Goal: Task Accomplishment & Management: Manage account settings

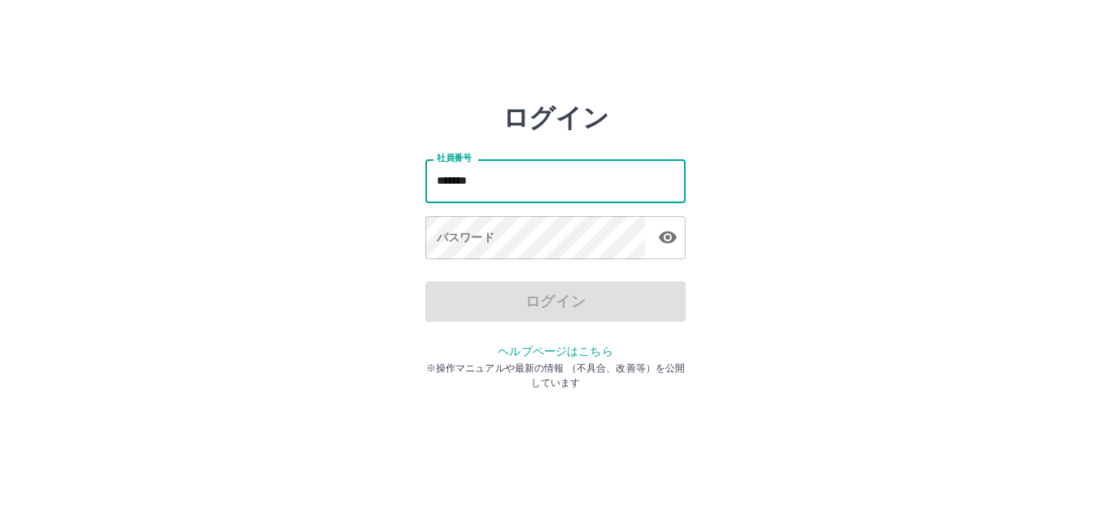
type input "*******"
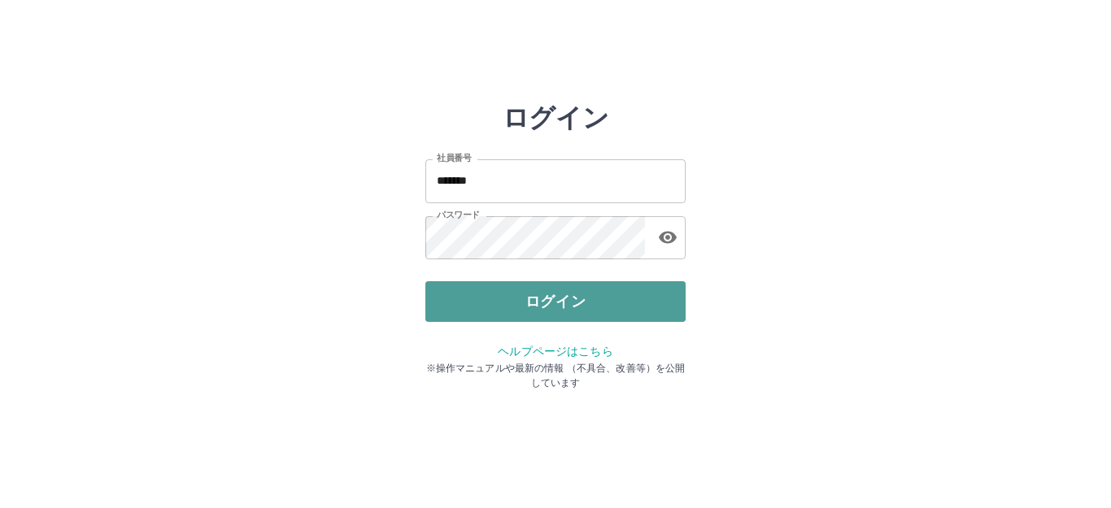
click at [495, 308] on button "ログイン" at bounding box center [555, 301] width 260 height 41
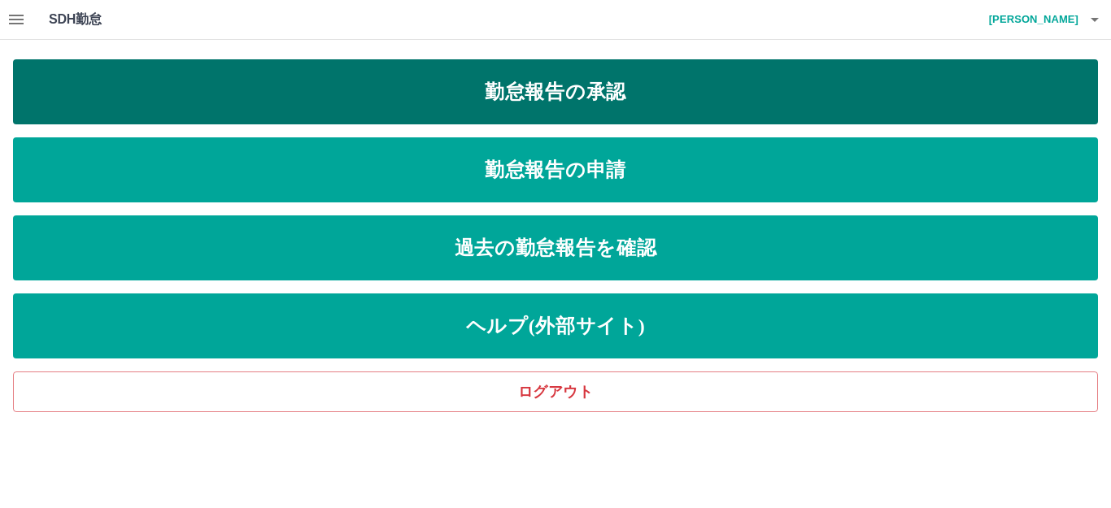
click at [534, 86] on link "勤怠報告の承認" at bounding box center [555, 91] width 1085 height 65
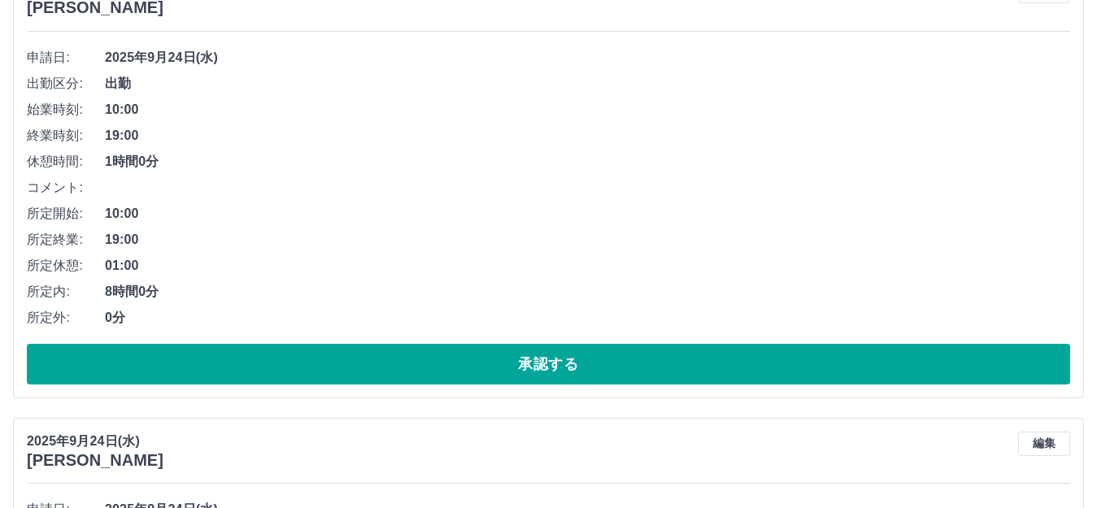
scroll to position [1139, 0]
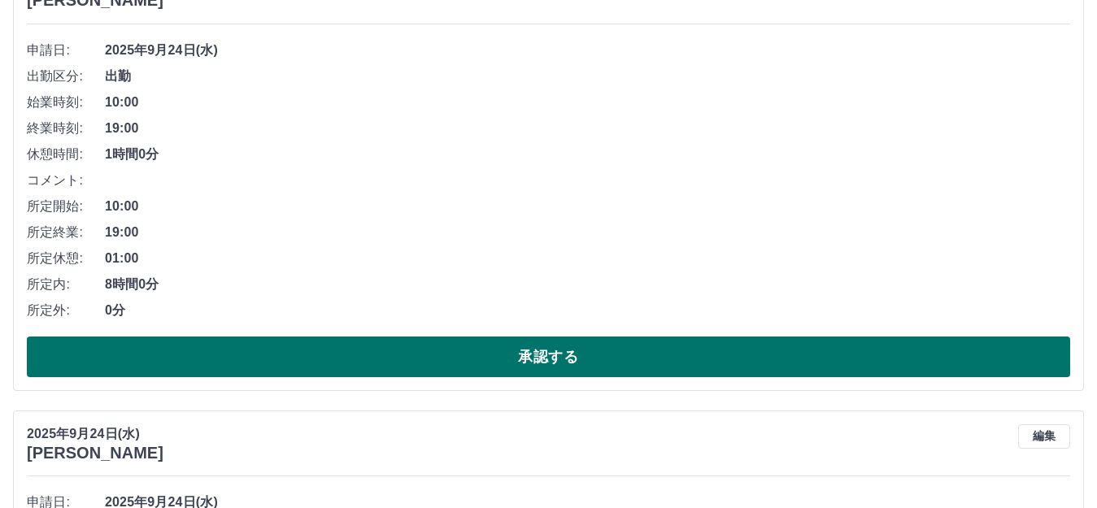
click at [569, 361] on button "承認する" at bounding box center [549, 357] width 1044 height 41
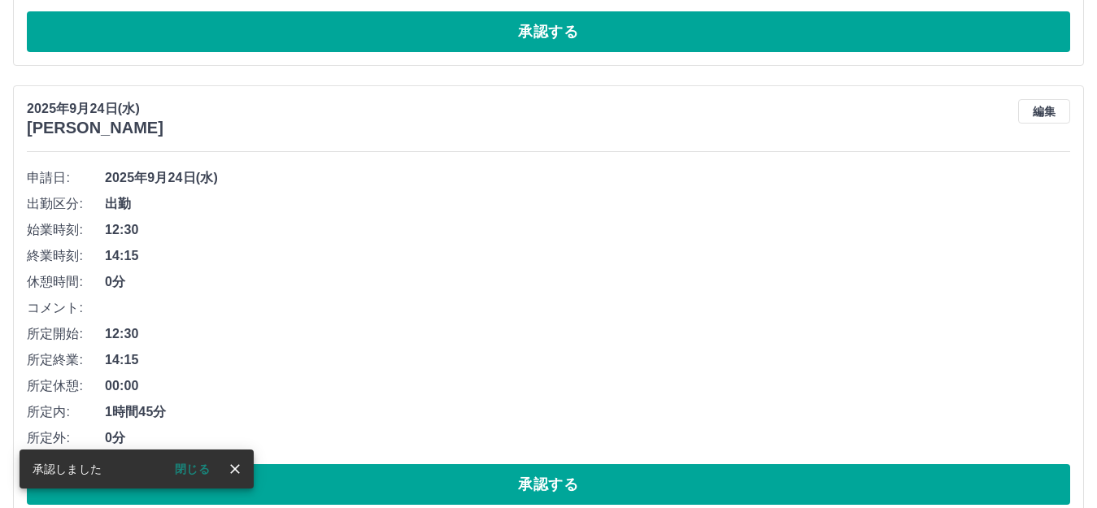
scroll to position [1092, 0]
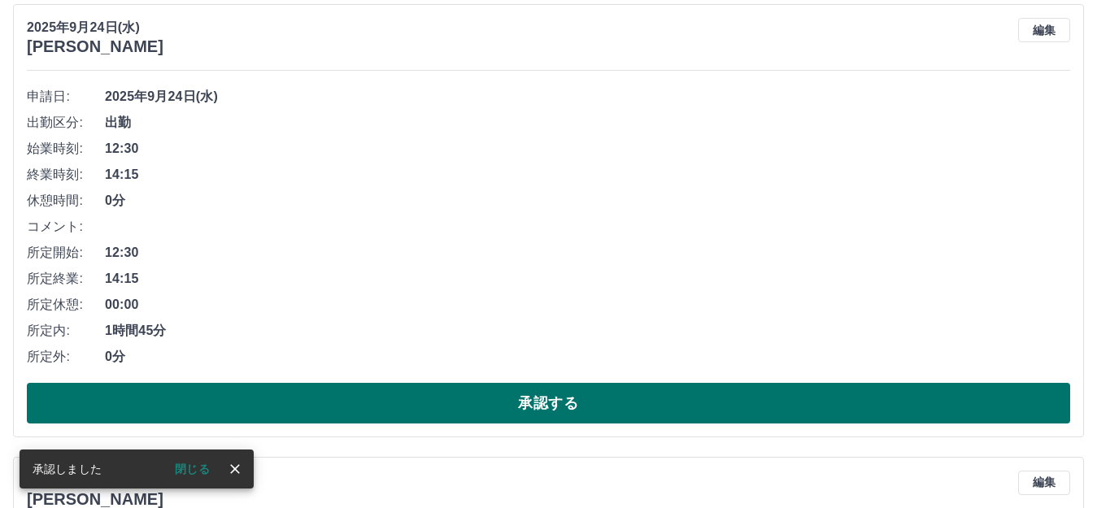
click at [607, 409] on button "承認する" at bounding box center [549, 403] width 1044 height 41
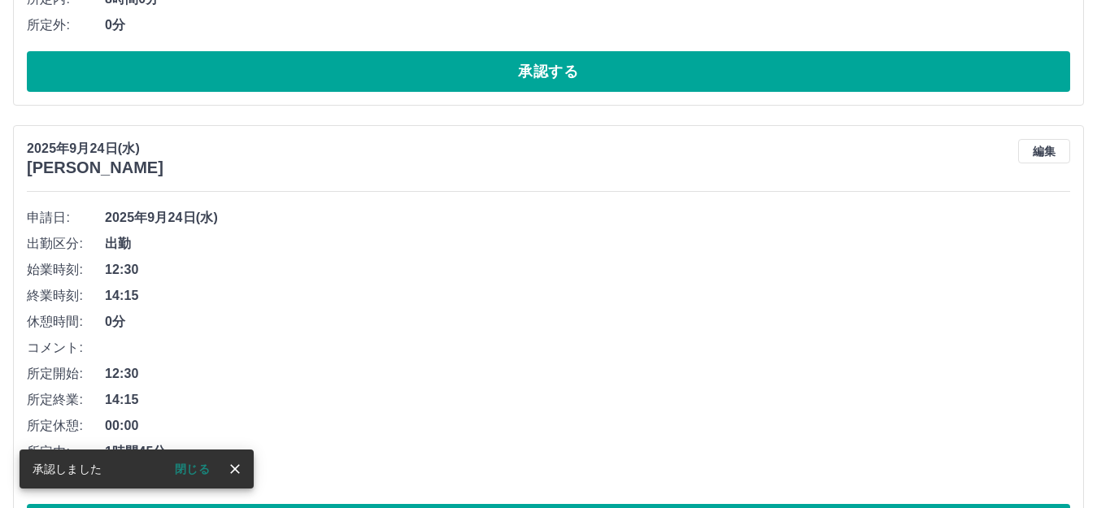
scroll to position [1127, 0]
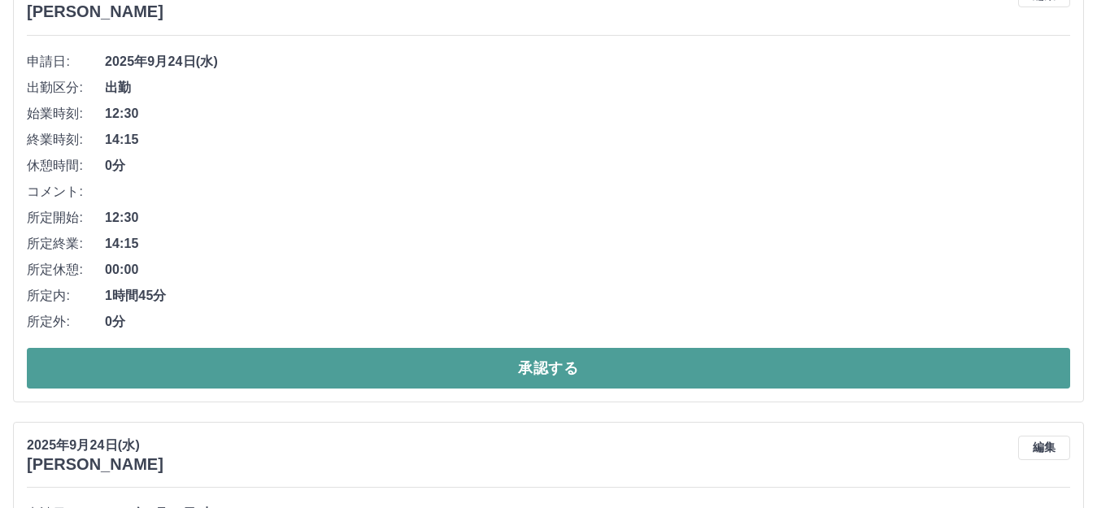
click at [523, 377] on button "承認する" at bounding box center [549, 368] width 1044 height 41
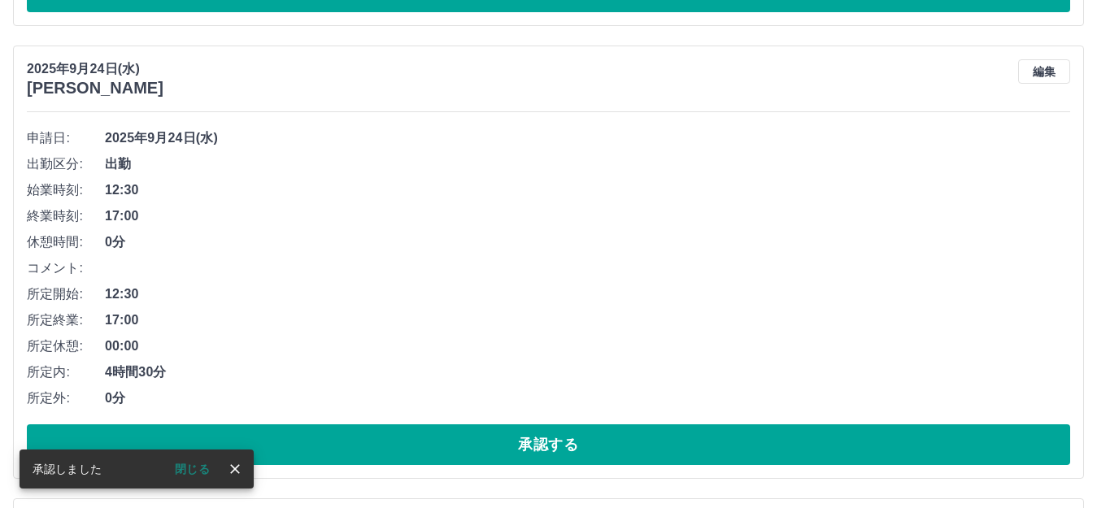
scroll to position [1081, 0]
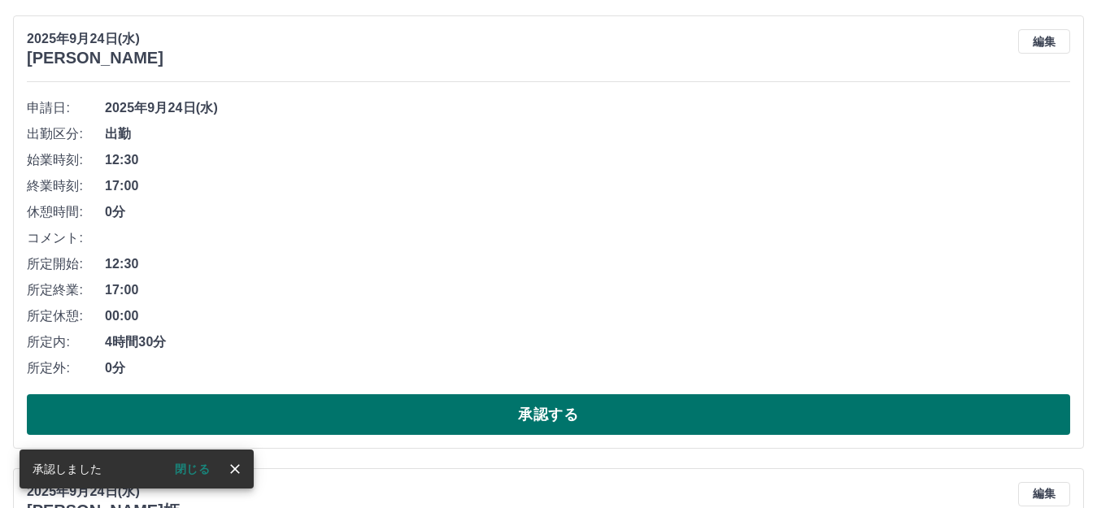
click at [543, 425] on button "承認する" at bounding box center [549, 415] width 1044 height 41
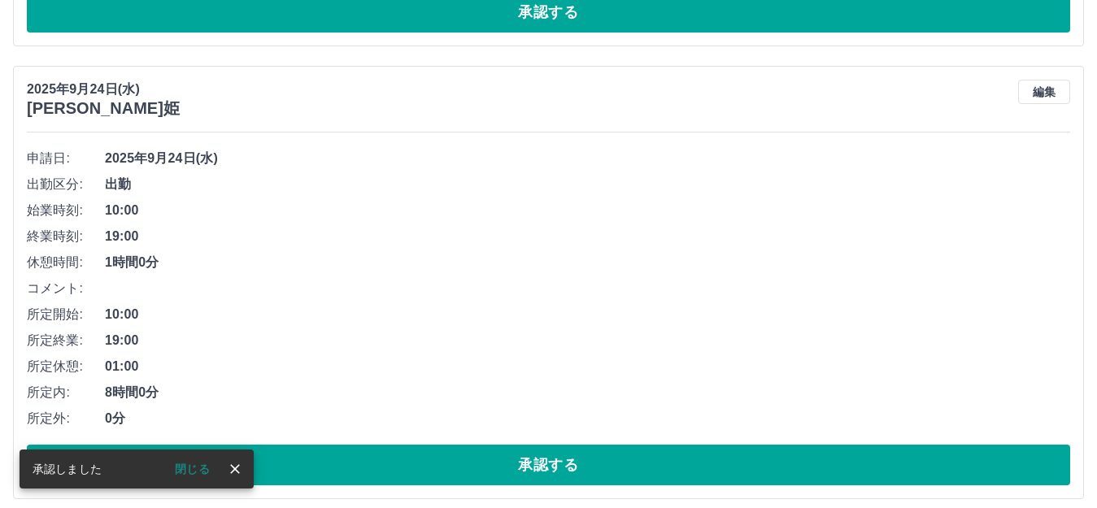
scroll to position [1035, 0]
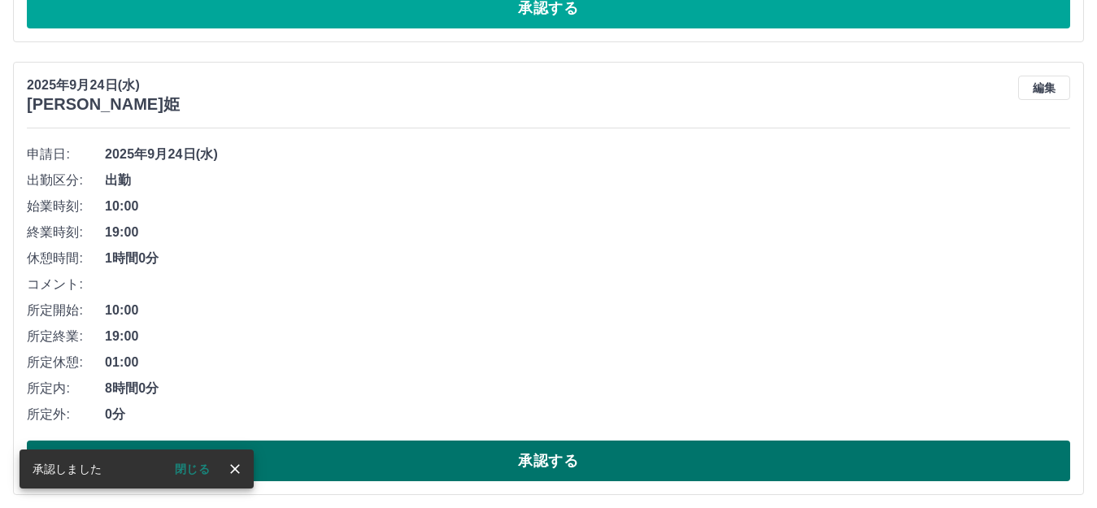
click at [528, 462] on button "承認する" at bounding box center [549, 461] width 1044 height 41
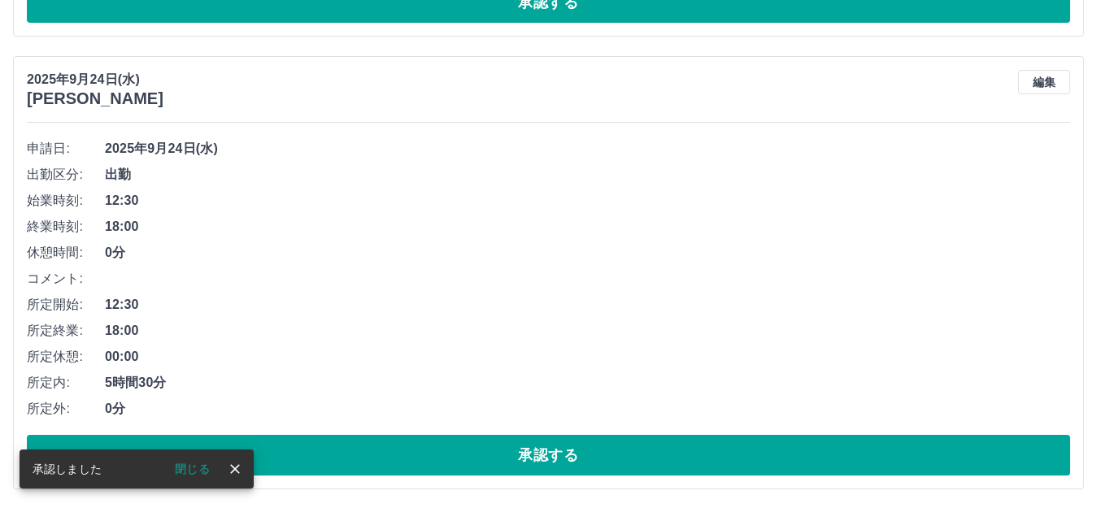
scroll to position [1070, 0]
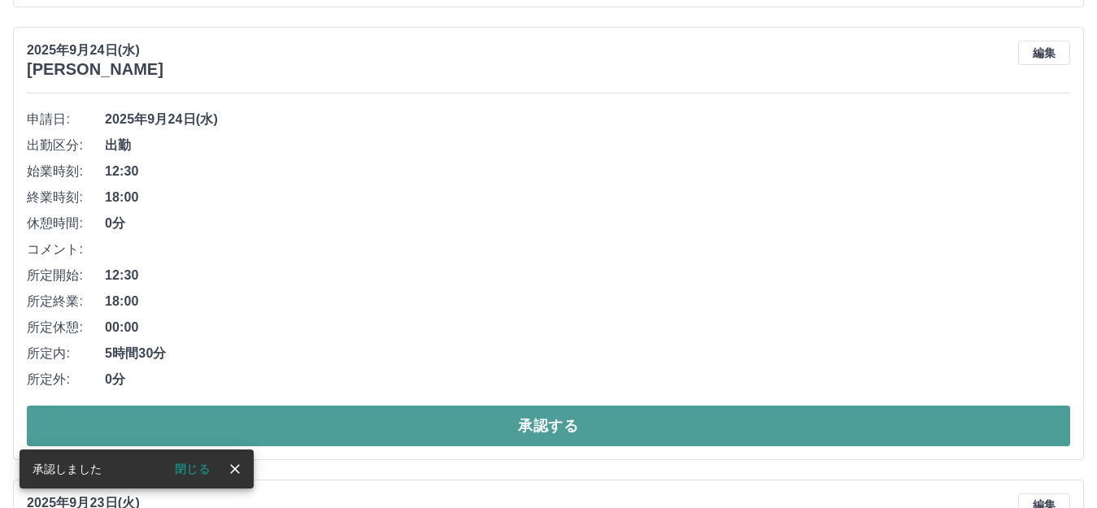
click at [523, 422] on button "承認する" at bounding box center [549, 426] width 1044 height 41
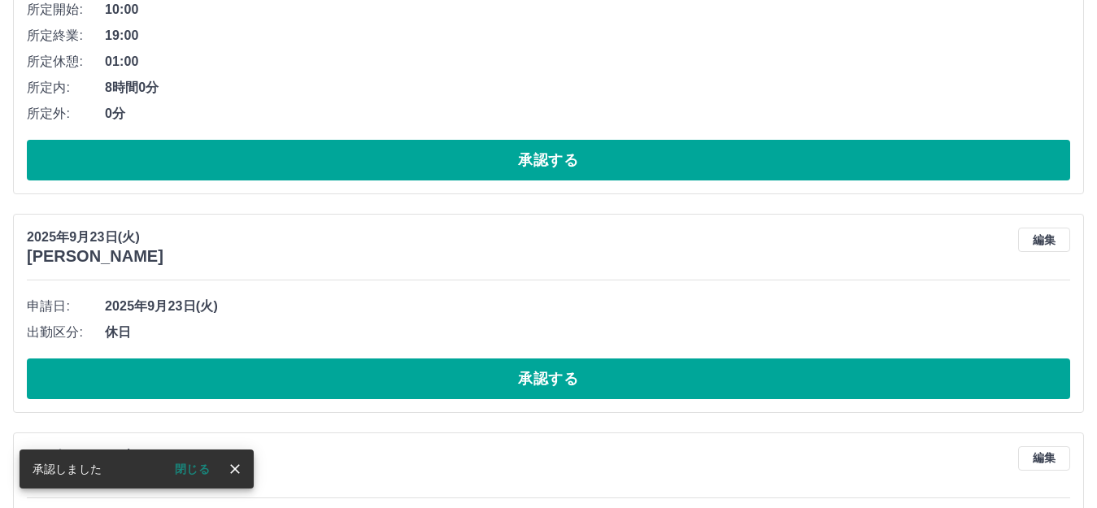
scroll to position [942, 0]
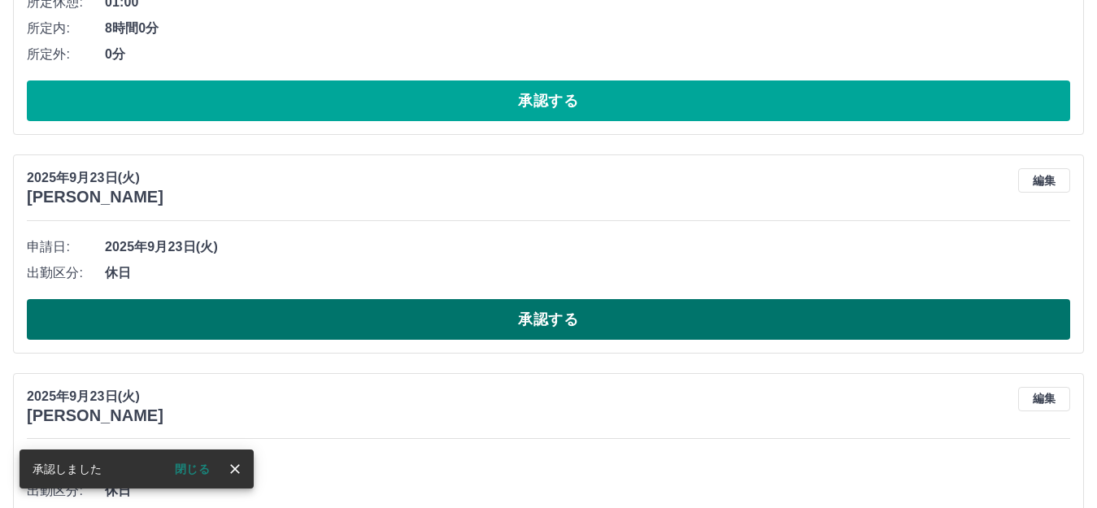
click at [569, 313] on button "承認する" at bounding box center [549, 319] width 1044 height 41
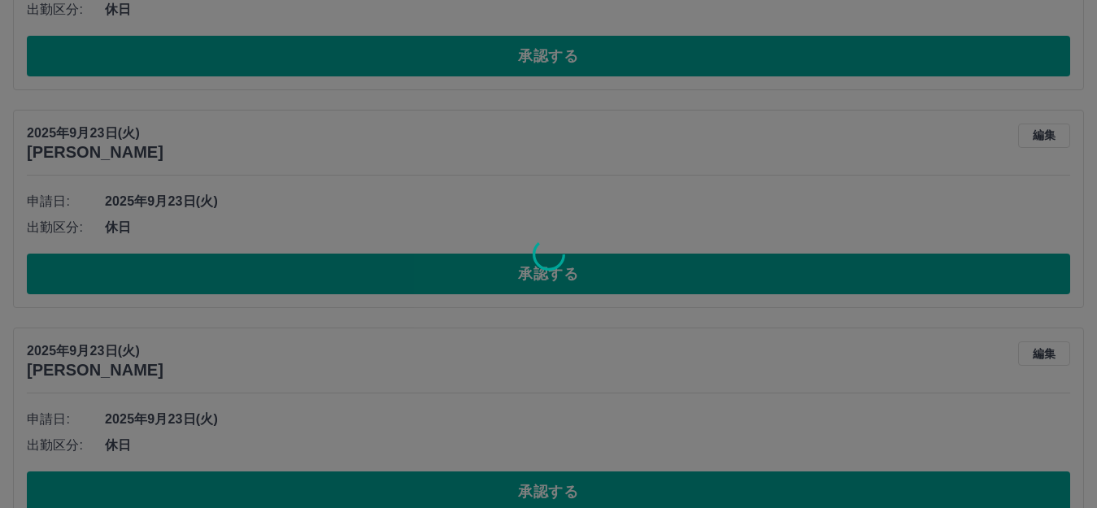
scroll to position [1267, 0]
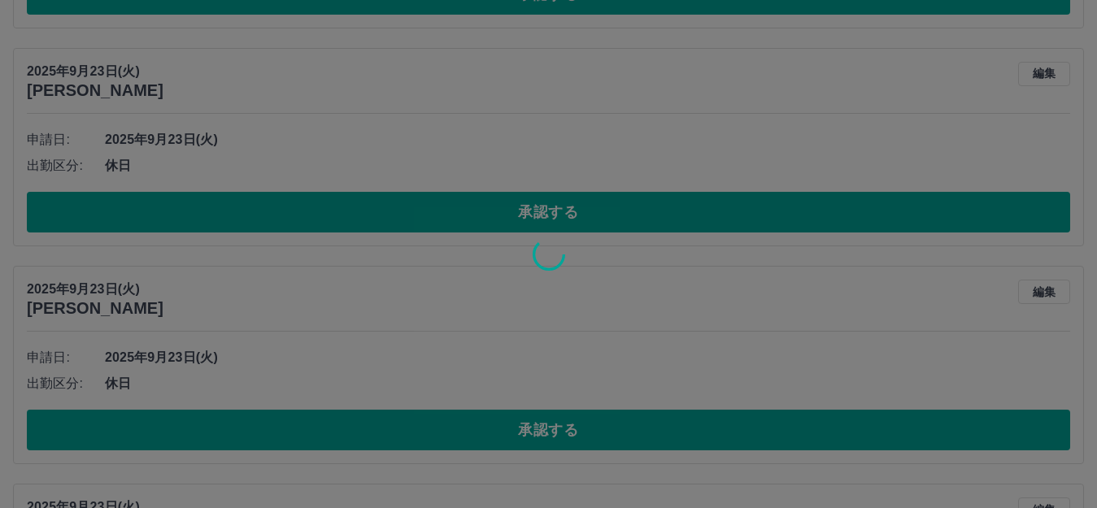
click at [511, 226] on div at bounding box center [548, 254] width 1097 height 508
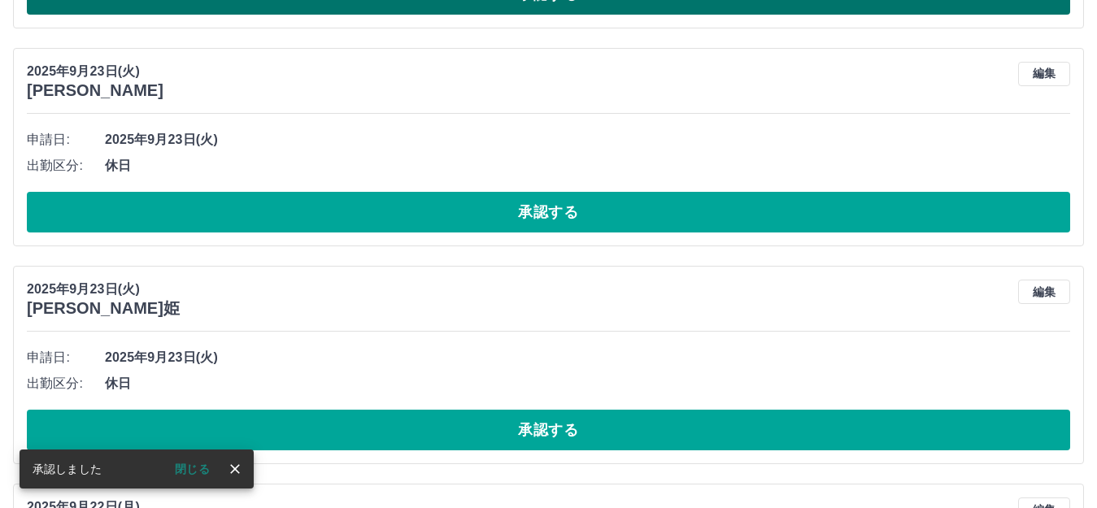
scroll to position [1048, 0]
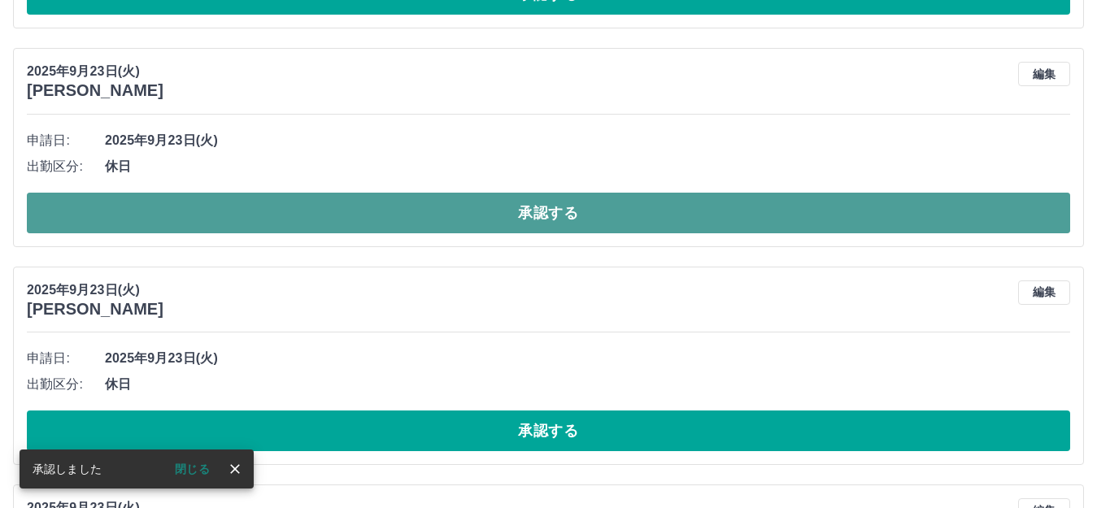
click at [543, 211] on button "承認する" at bounding box center [549, 213] width 1044 height 41
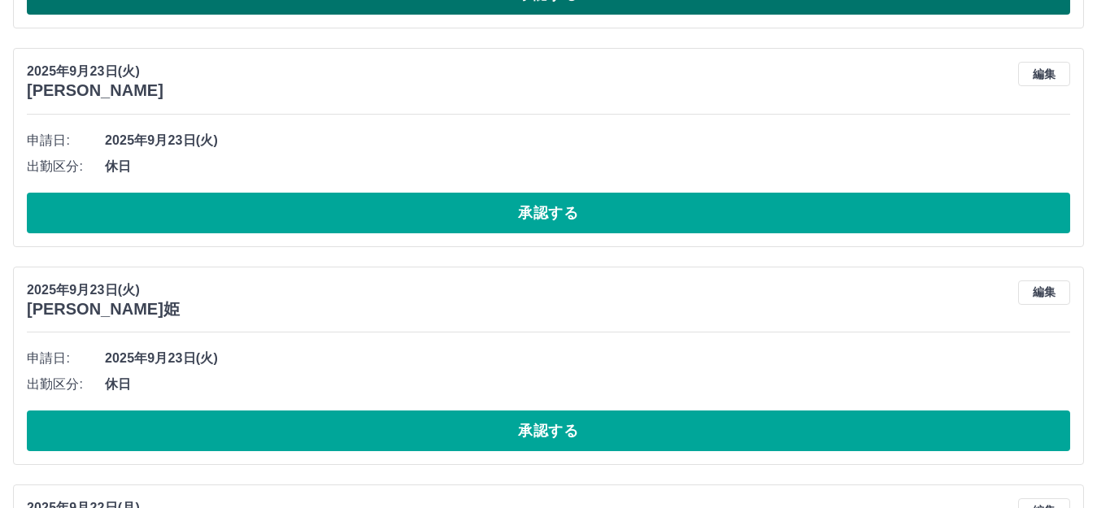
scroll to position [1130, 0]
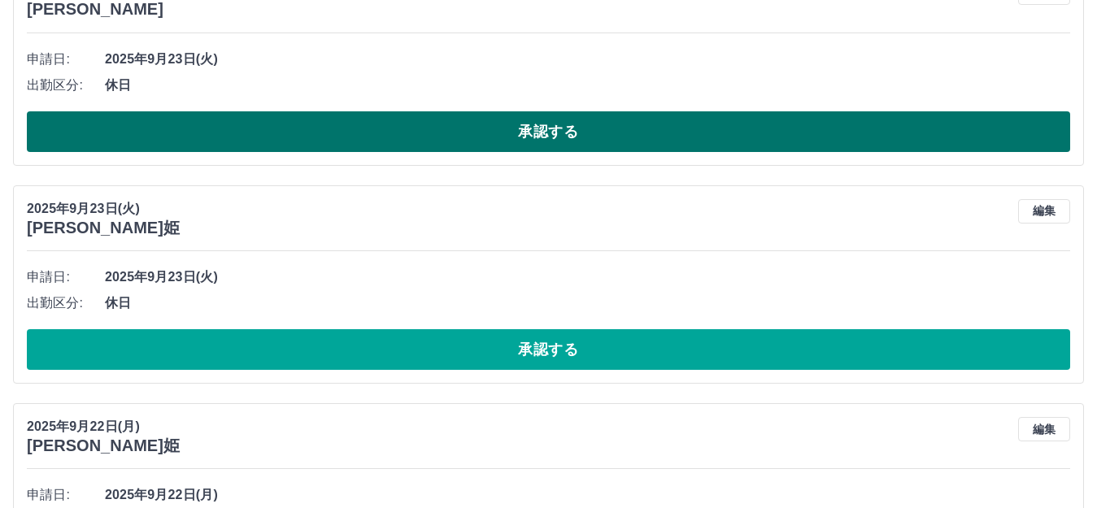
click at [340, 133] on button "承認する" at bounding box center [549, 131] width 1044 height 41
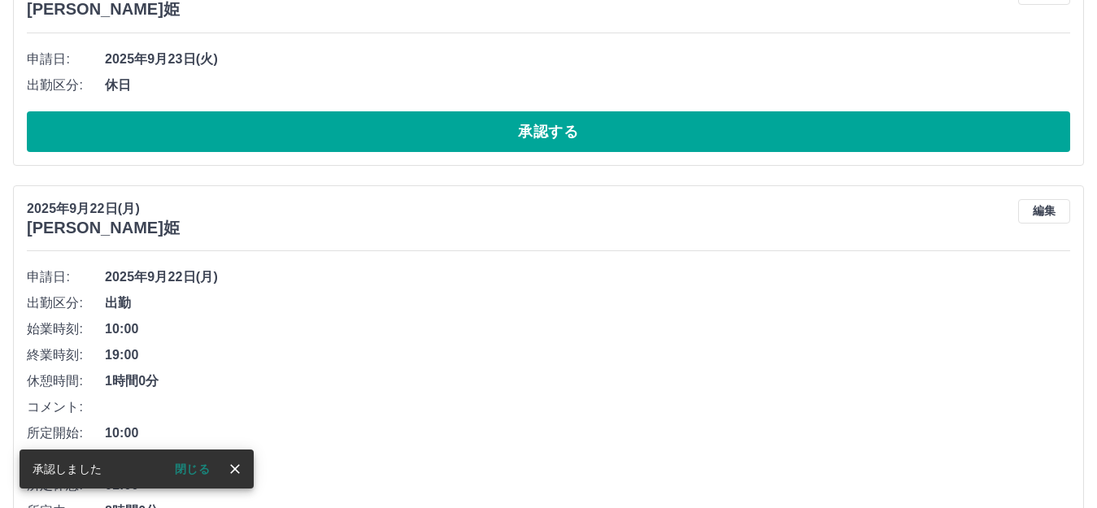
scroll to position [911, 0]
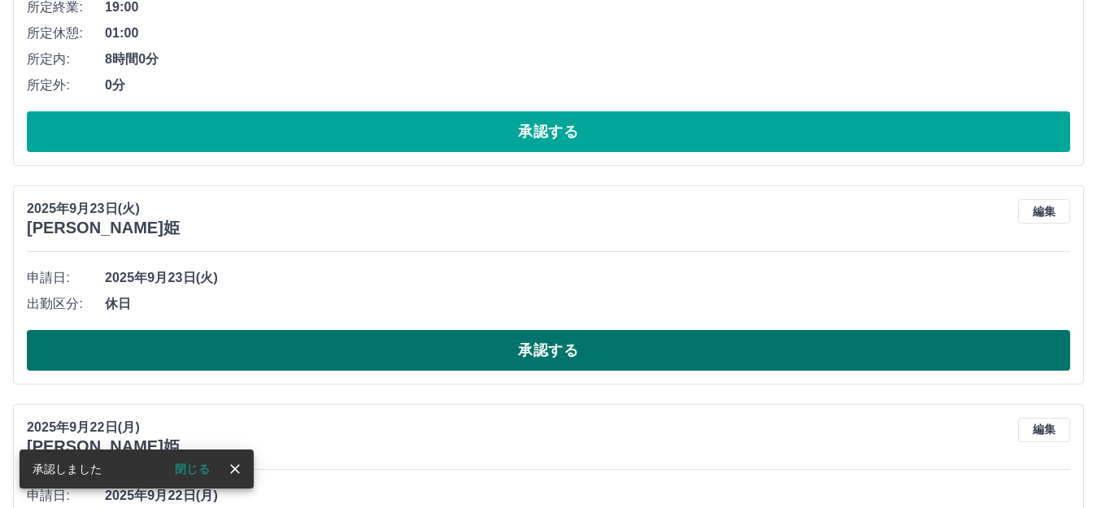
click at [279, 356] on button "承認する" at bounding box center [549, 350] width 1044 height 41
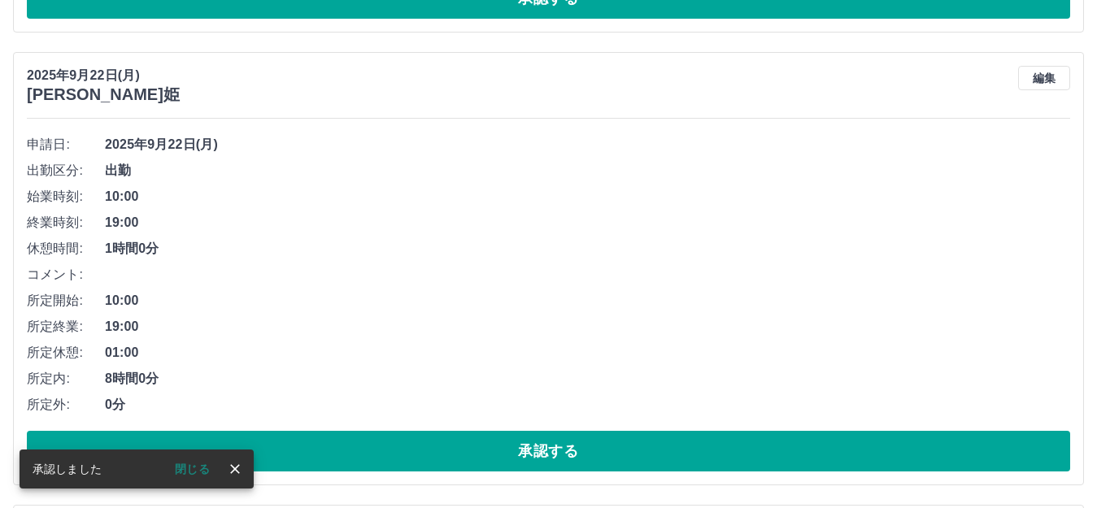
scroll to position [1074, 0]
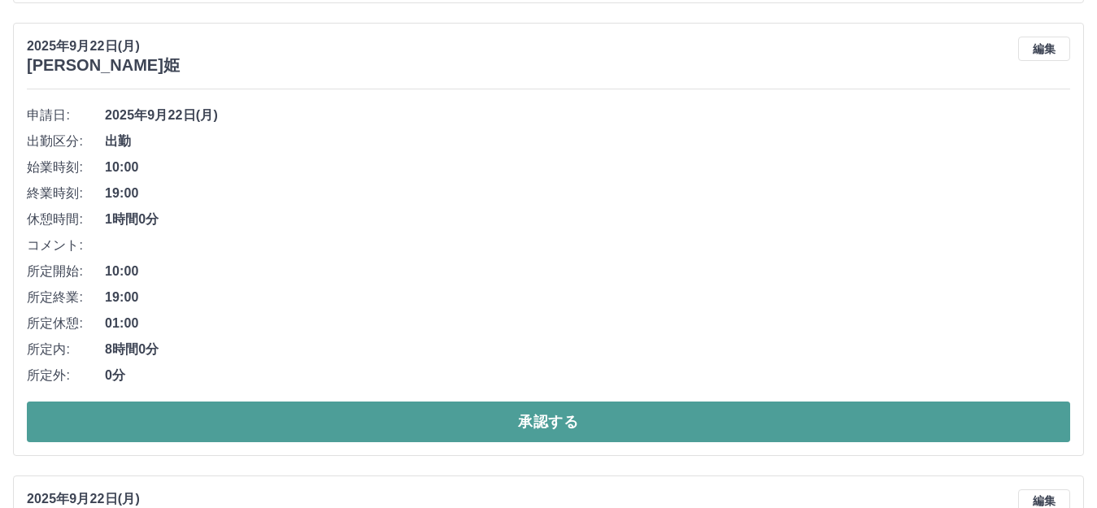
click at [262, 419] on button "承認する" at bounding box center [549, 422] width 1044 height 41
click at [162, 412] on button "承認する" at bounding box center [549, 422] width 1044 height 41
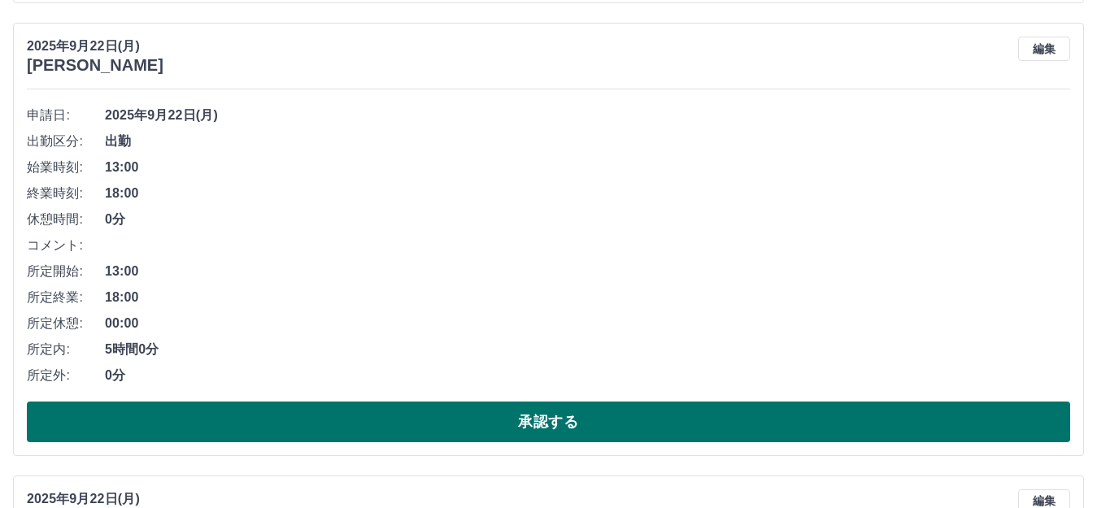
click at [201, 424] on button "承認する" at bounding box center [549, 422] width 1044 height 41
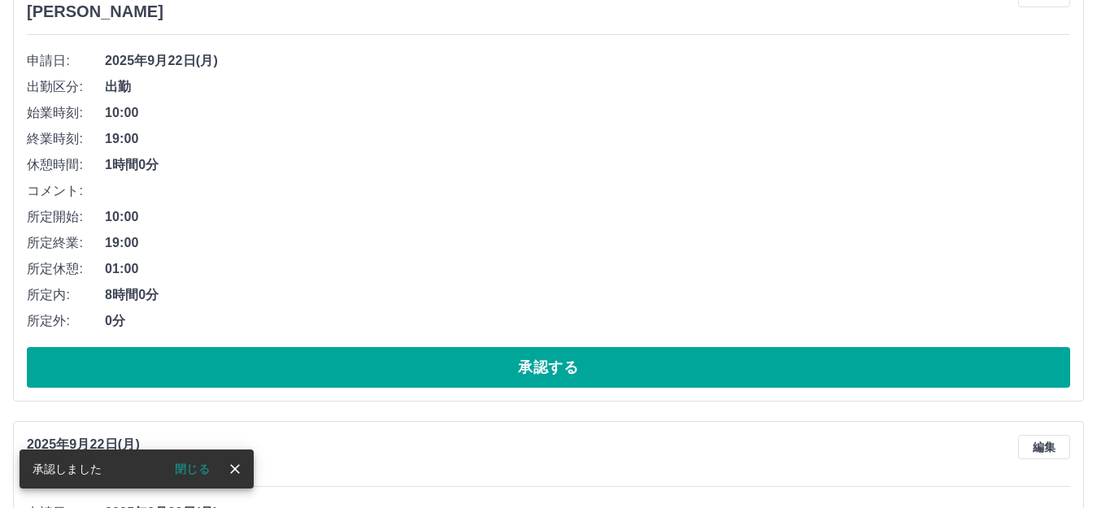
scroll to position [1318, 0]
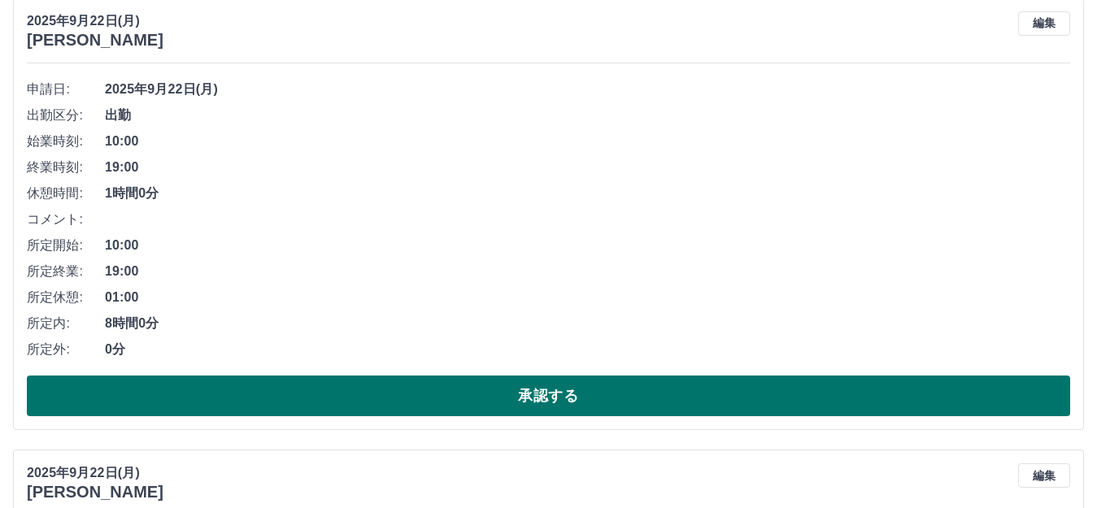
click at [302, 393] on button "承認する" at bounding box center [549, 396] width 1044 height 41
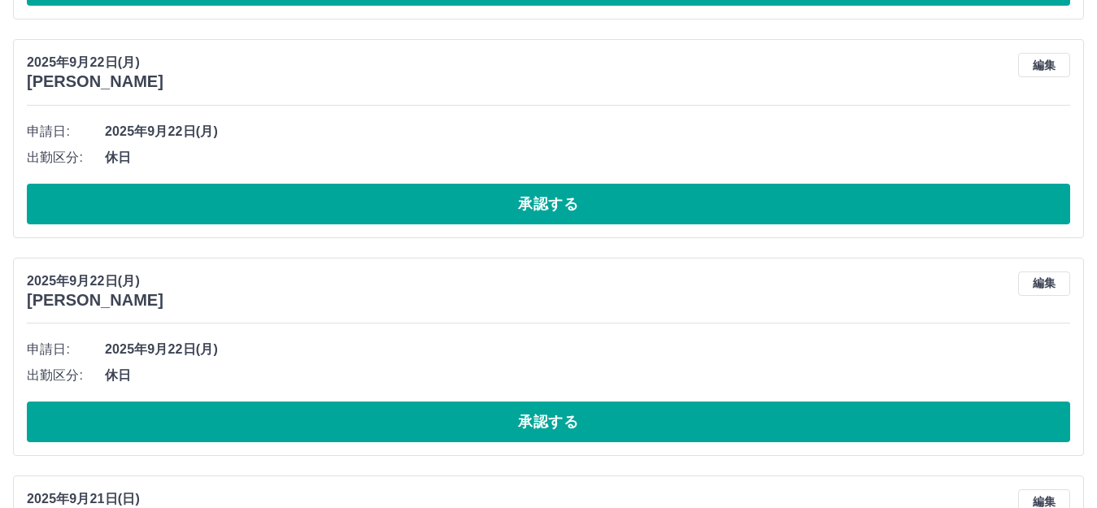
scroll to position [1028, 0]
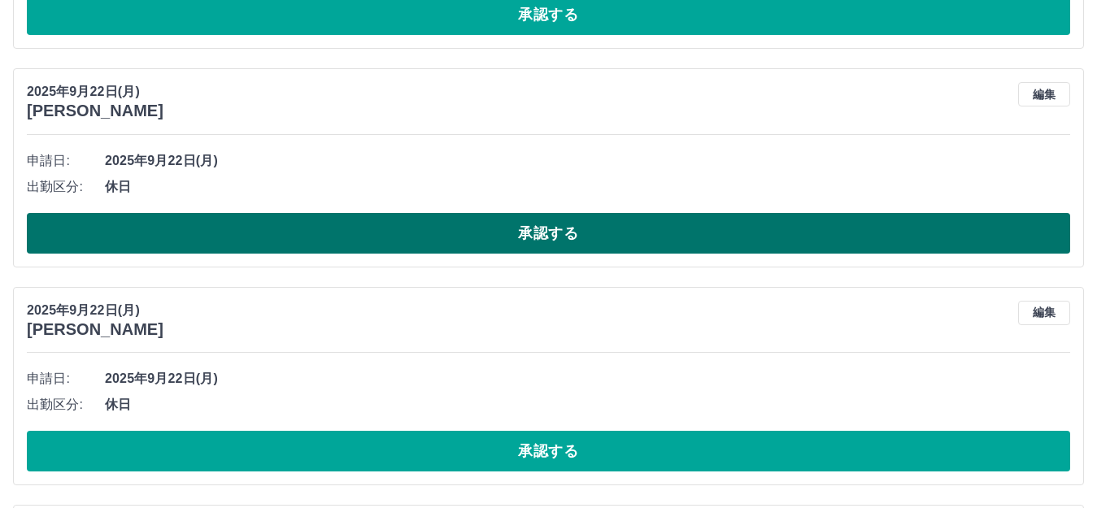
click at [295, 242] on button "承認する" at bounding box center [549, 233] width 1044 height 41
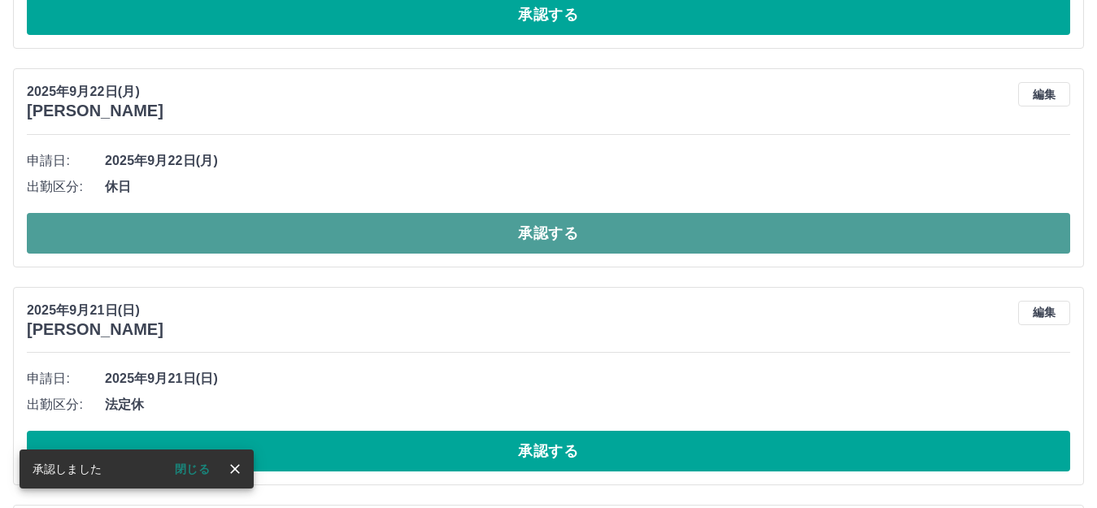
click at [215, 242] on button "承認する" at bounding box center [549, 233] width 1044 height 41
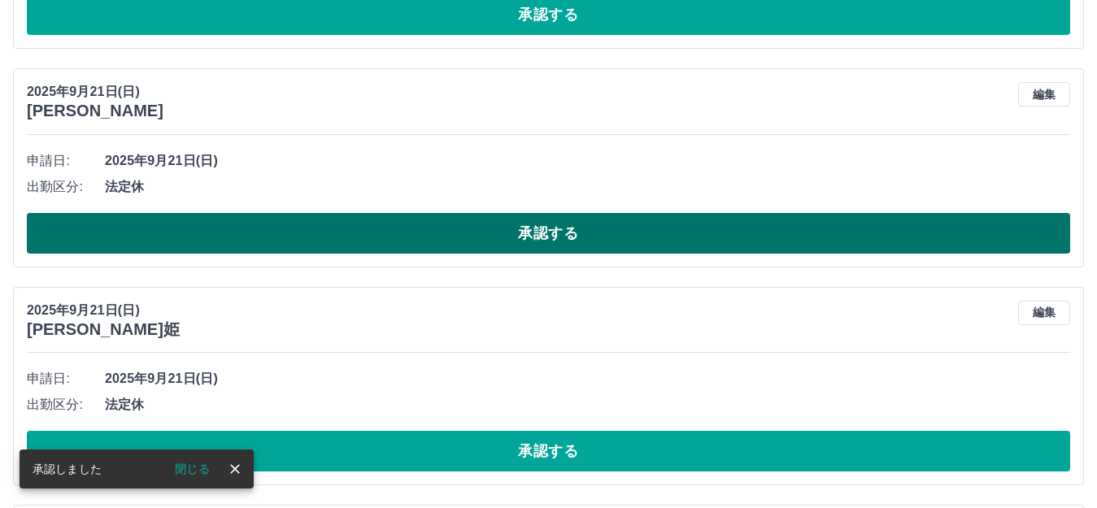
click at [215, 240] on button "承認する" at bounding box center [549, 233] width 1044 height 41
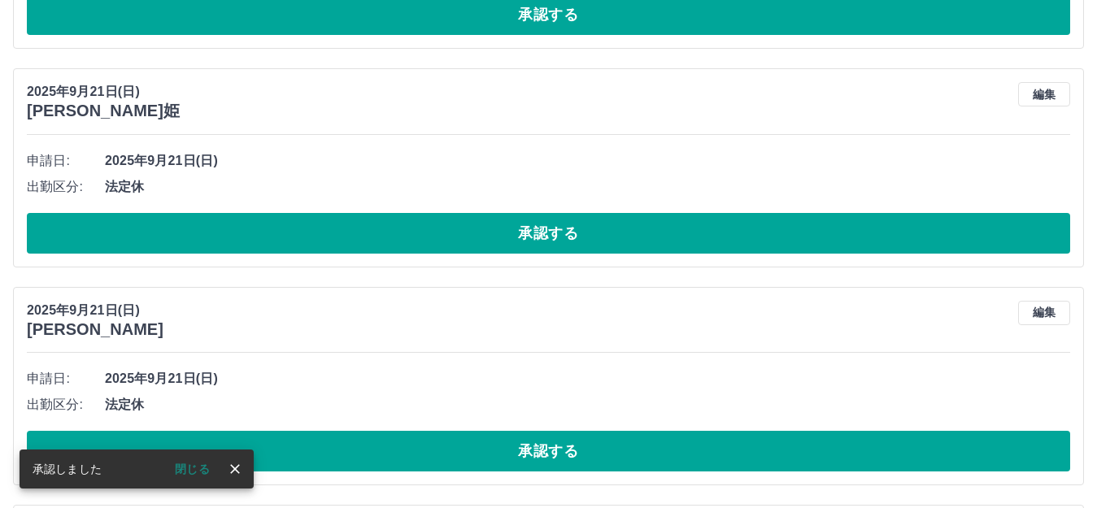
click at [215, 240] on button "承認する" at bounding box center [549, 233] width 1044 height 41
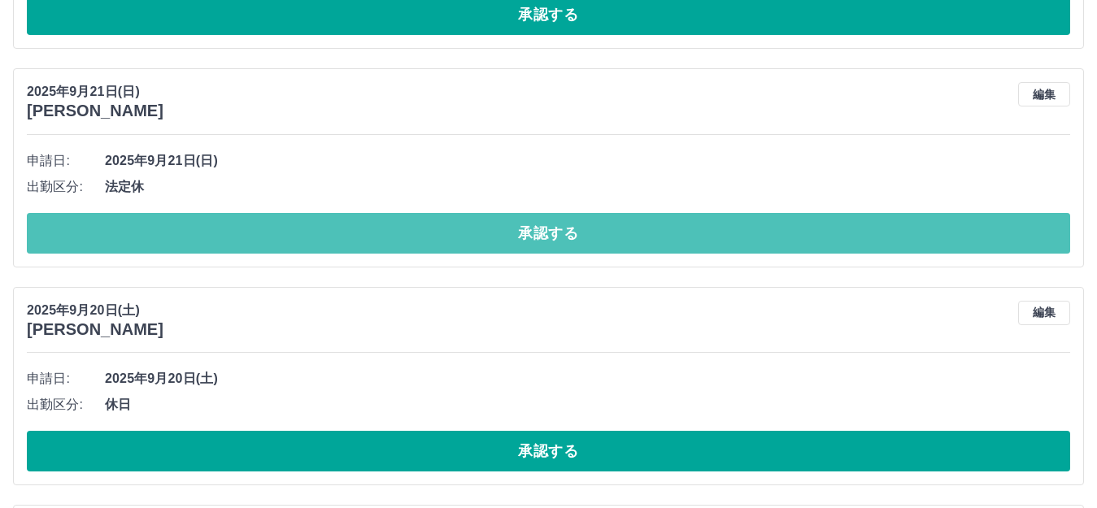
click at [215, 240] on button "承認する" at bounding box center [549, 233] width 1044 height 41
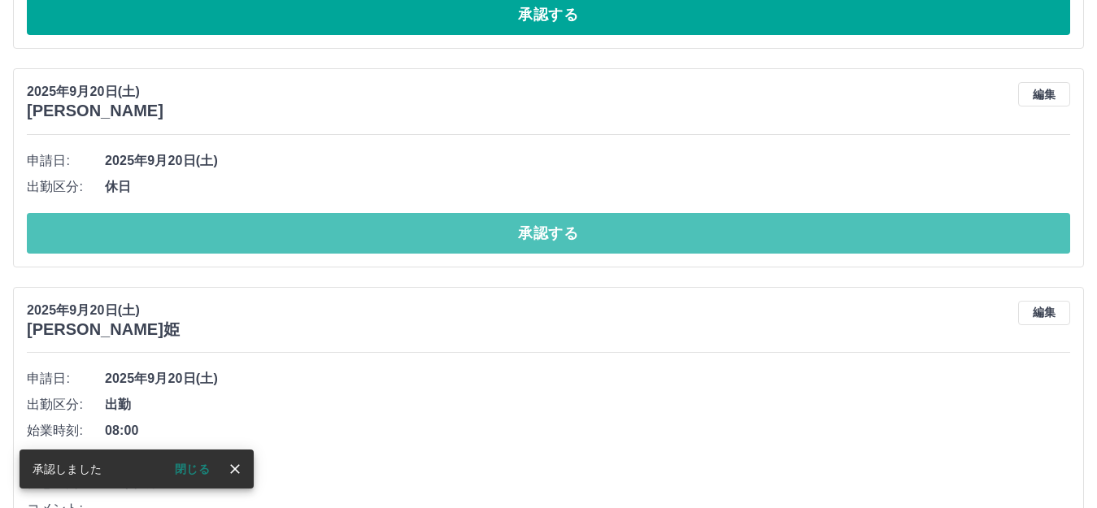
click at [215, 240] on button "承認する" at bounding box center [549, 233] width 1044 height 41
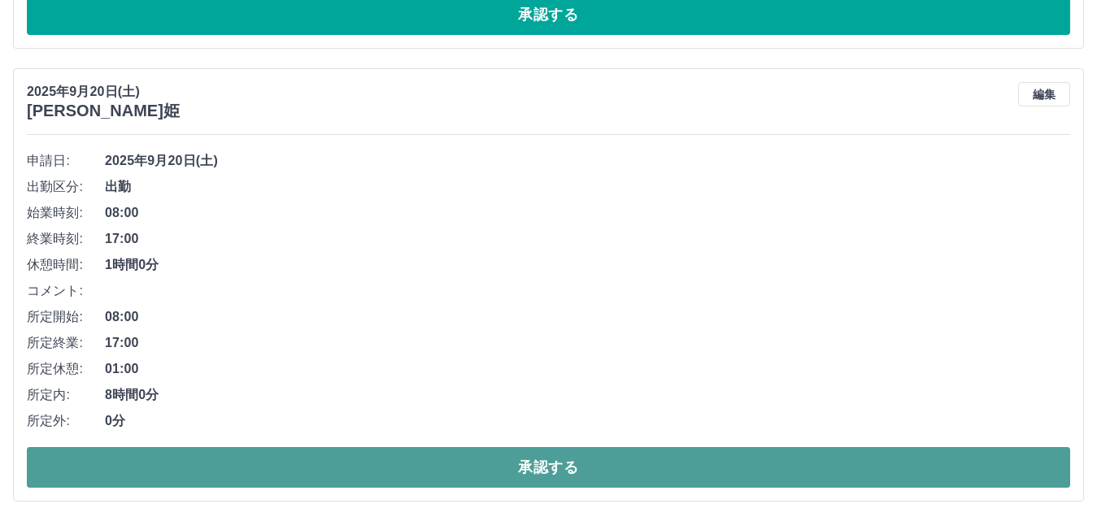
click at [181, 459] on button "承認する" at bounding box center [549, 467] width 1044 height 41
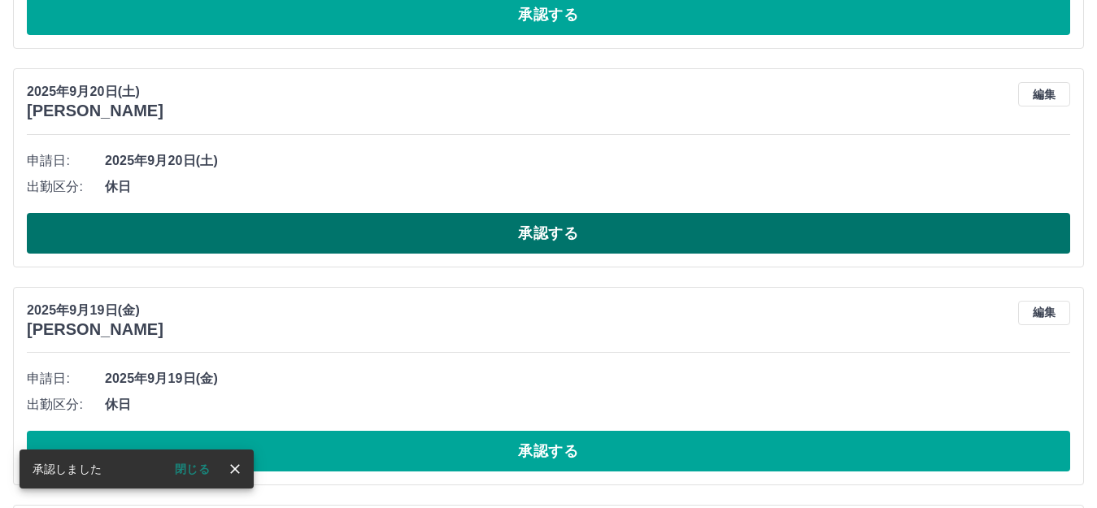
click at [243, 237] on button "承認する" at bounding box center [549, 233] width 1044 height 41
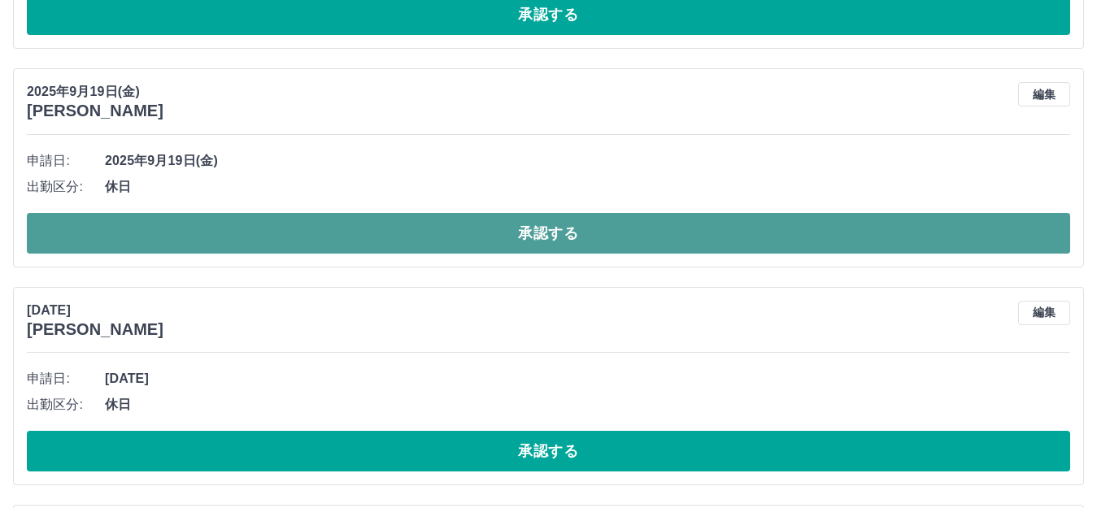
click at [243, 238] on button "承認する" at bounding box center [549, 233] width 1044 height 41
click at [243, 237] on button "承認する" at bounding box center [549, 233] width 1044 height 41
click at [242, 238] on button "承認する" at bounding box center [549, 233] width 1044 height 41
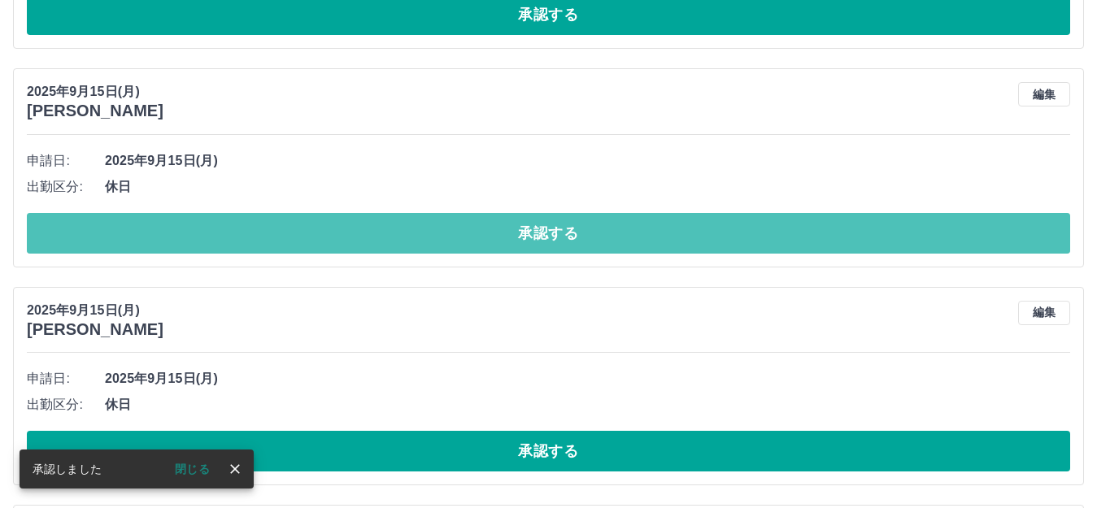
click at [242, 238] on button "承認する" at bounding box center [549, 233] width 1044 height 41
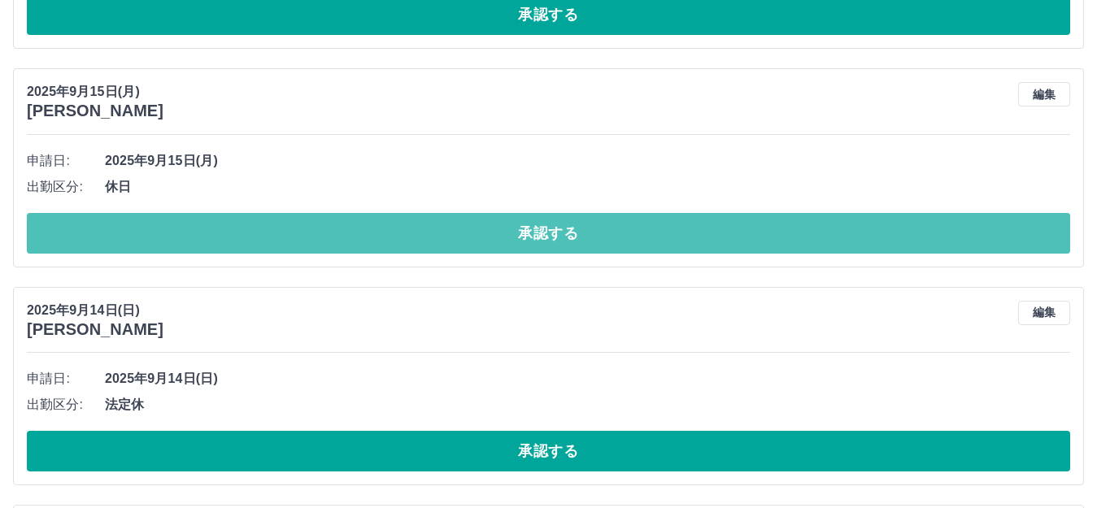
click at [242, 238] on button "承認する" at bounding box center [549, 233] width 1044 height 41
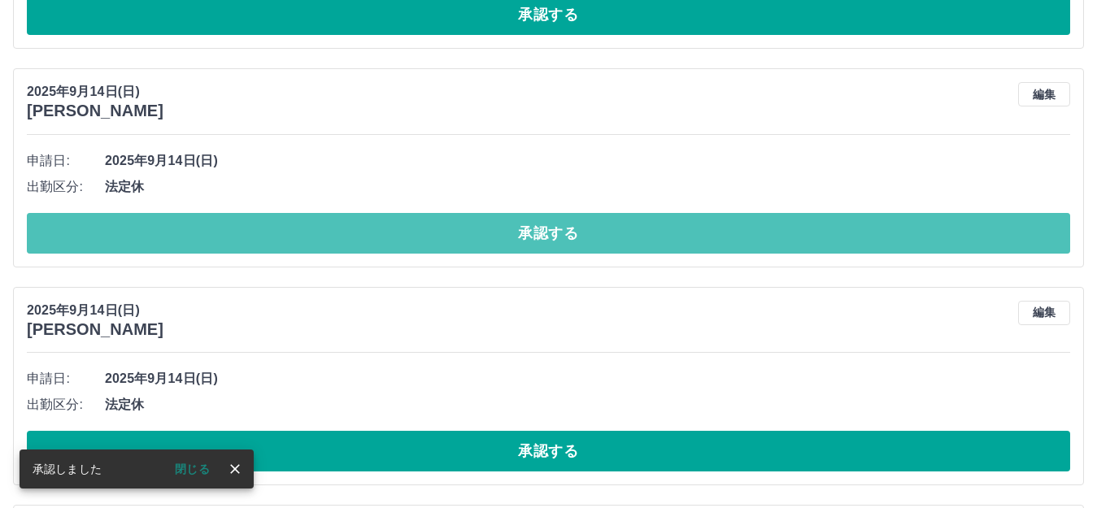
click at [242, 238] on button "承認する" at bounding box center [549, 233] width 1044 height 41
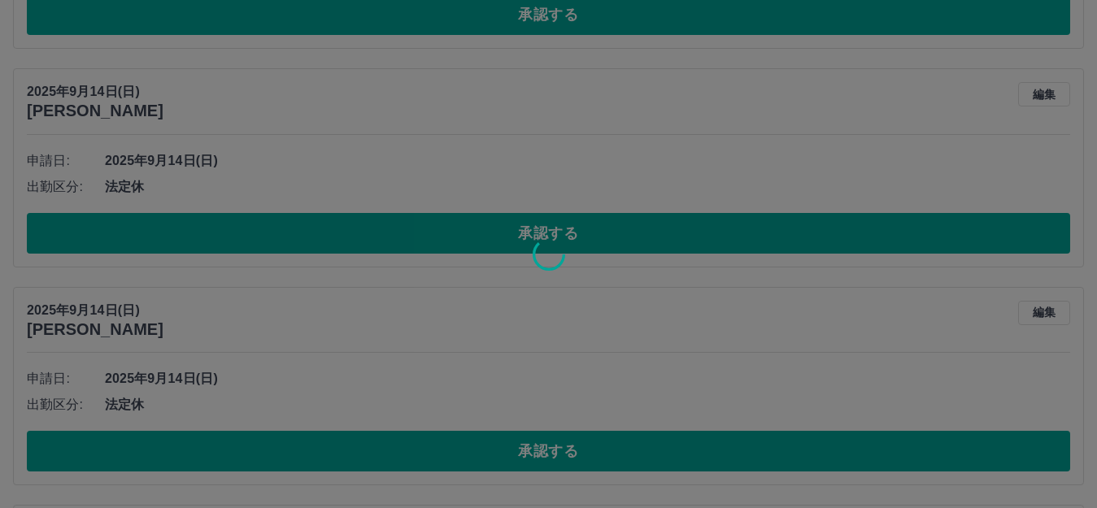
scroll to position [1027, 0]
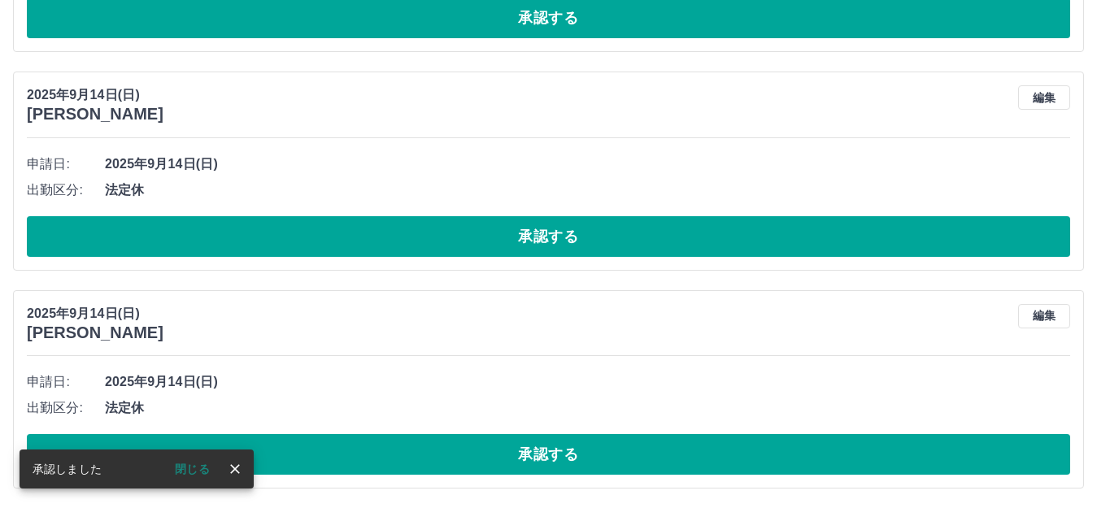
click at [242, 238] on button "承認する" at bounding box center [549, 236] width 1044 height 41
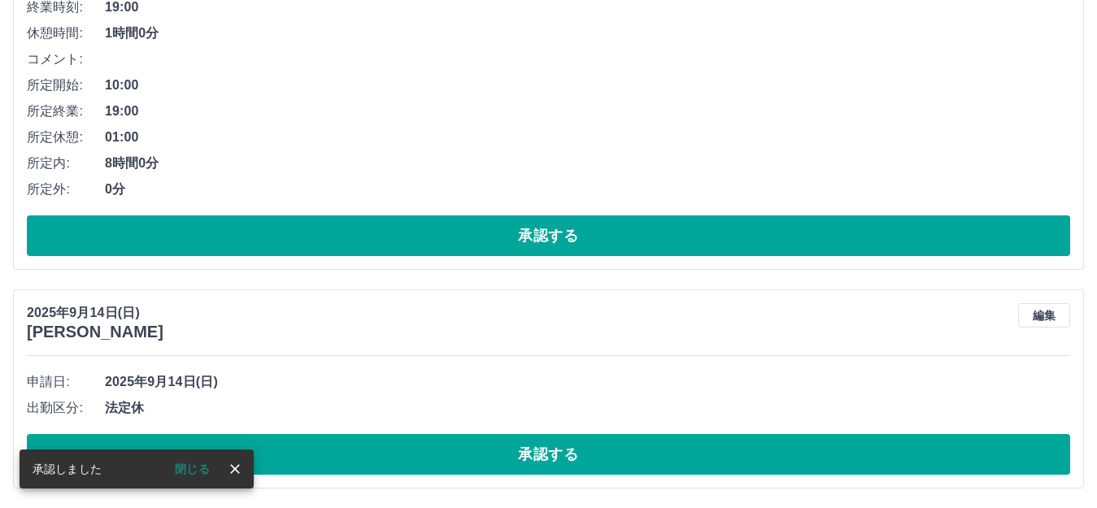
scroll to position [809, 0]
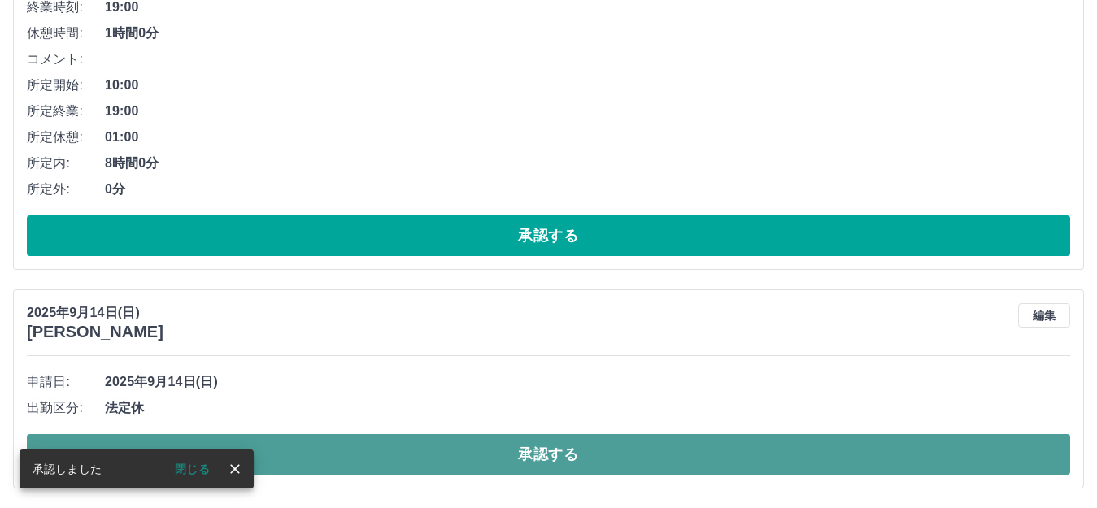
click at [303, 448] on button "承認する" at bounding box center [549, 454] width 1044 height 41
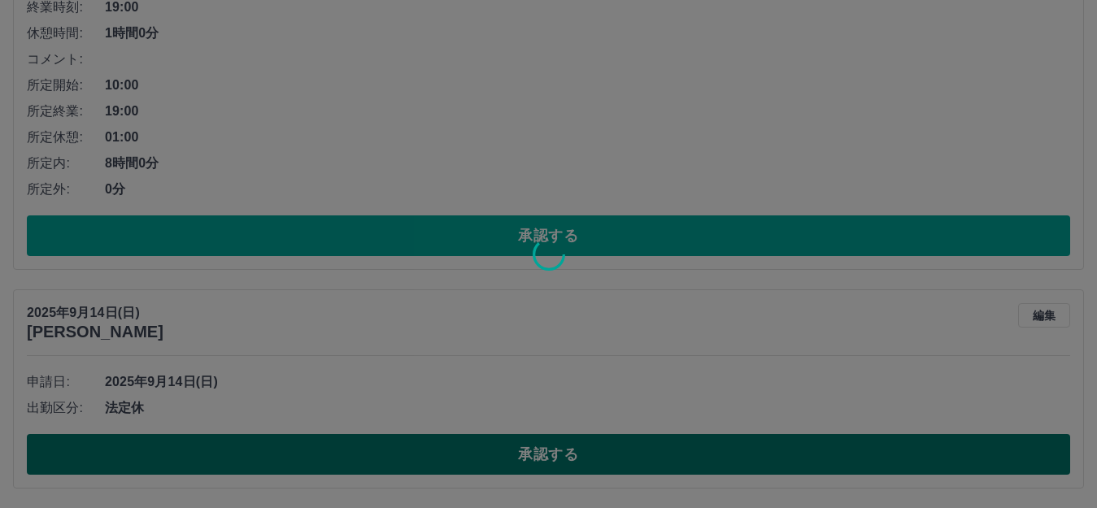
scroll to position [590, 0]
